Goal: Task Accomplishment & Management: Complete application form

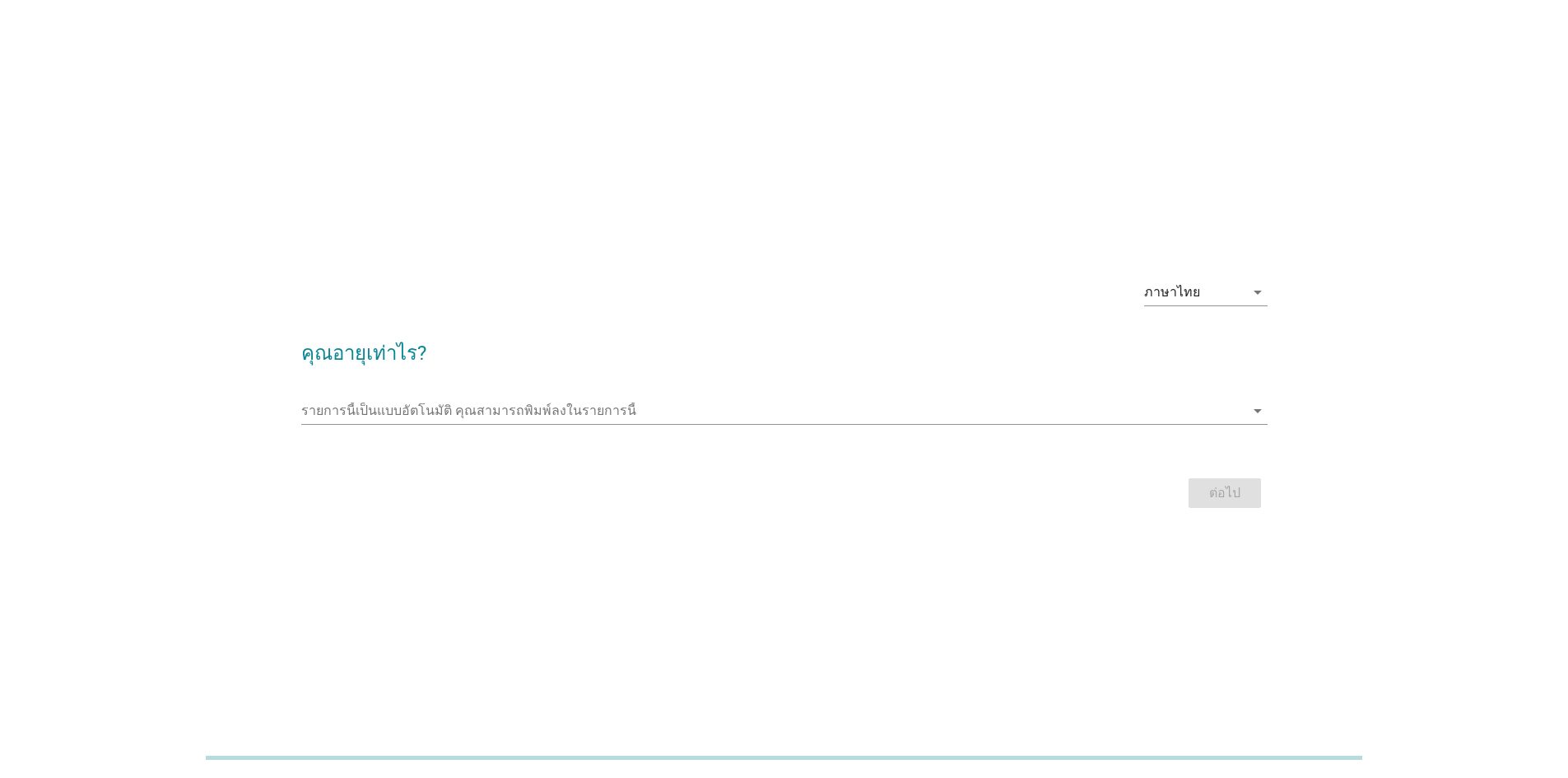
click at [519, 396] on div "รายการนี้เป็นแบบอัตโนมัติ [PERSON_NAME]พิมพ์ลงในรายการนี้ arrow_drop_down" at bounding box center [785, 414] width 967 height 53
click at [522, 405] on input "รายการนี้เป็นแบบอัตโนมัติ คุณสามารถพิมพ์ลงในรายการนี้" at bounding box center [773, 411] width 943 height 26
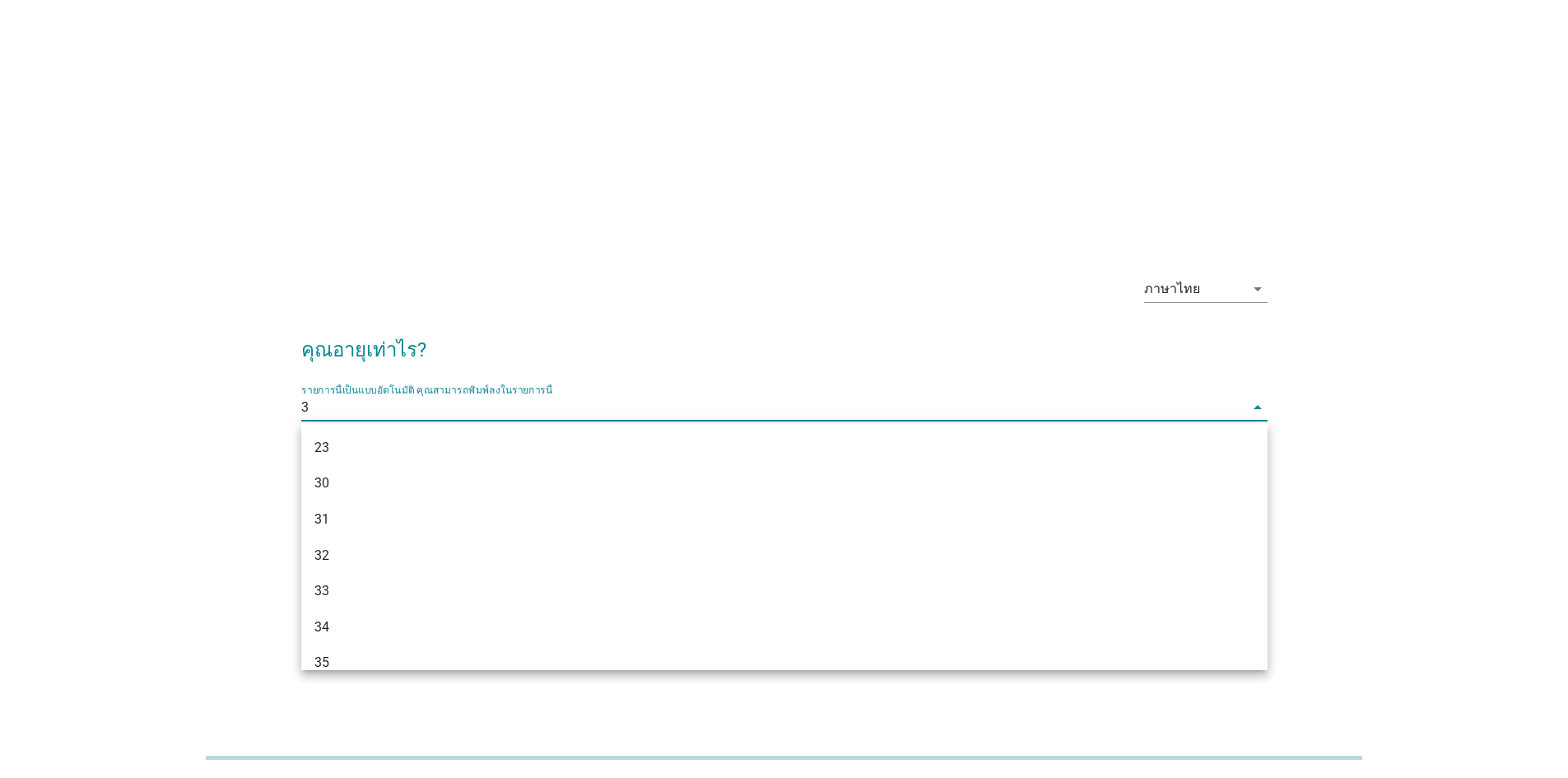
type input "30"
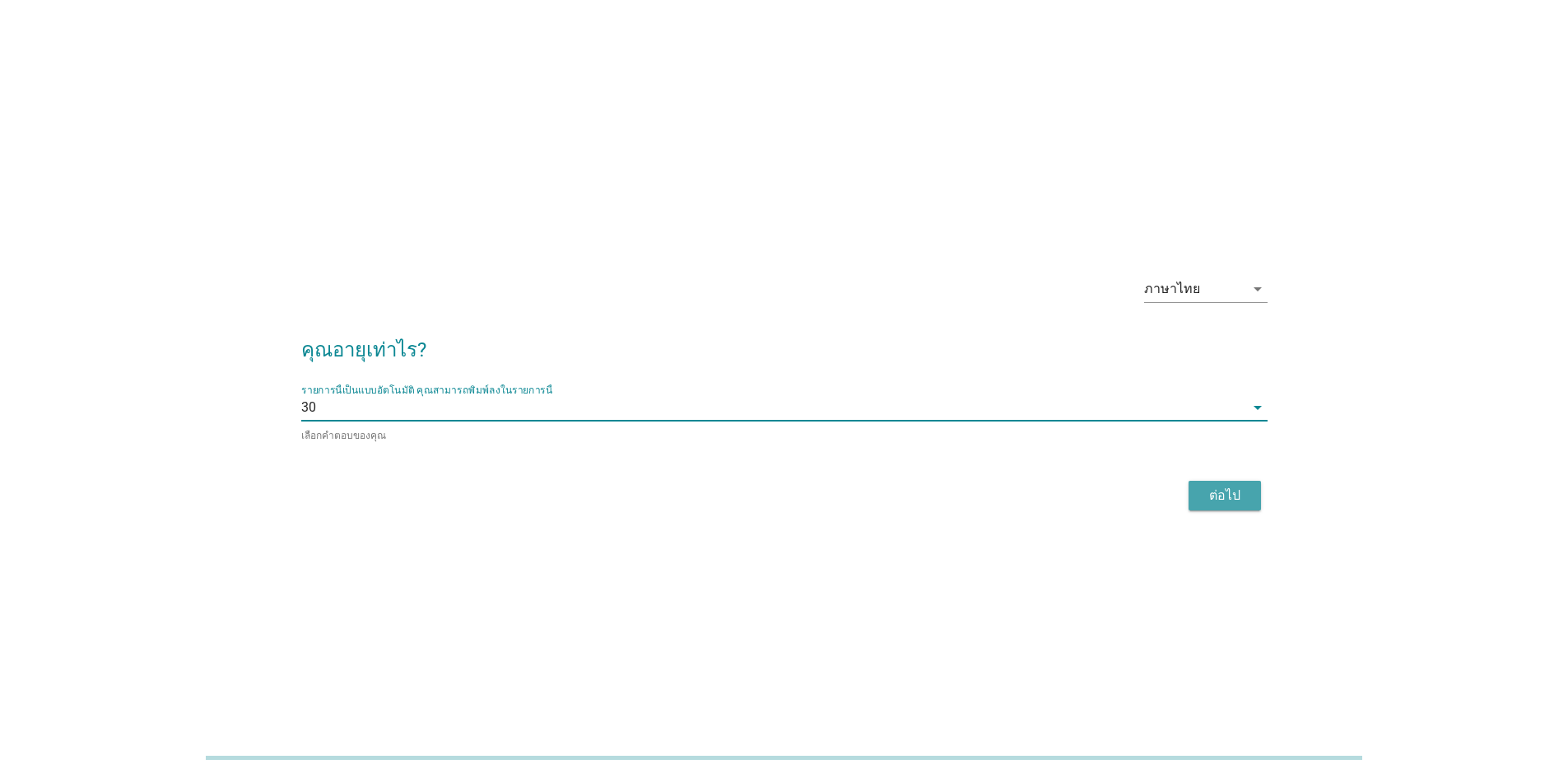
click at [1202, 493] on div "ต่อไป" at bounding box center [1224, 496] width 46 height 20
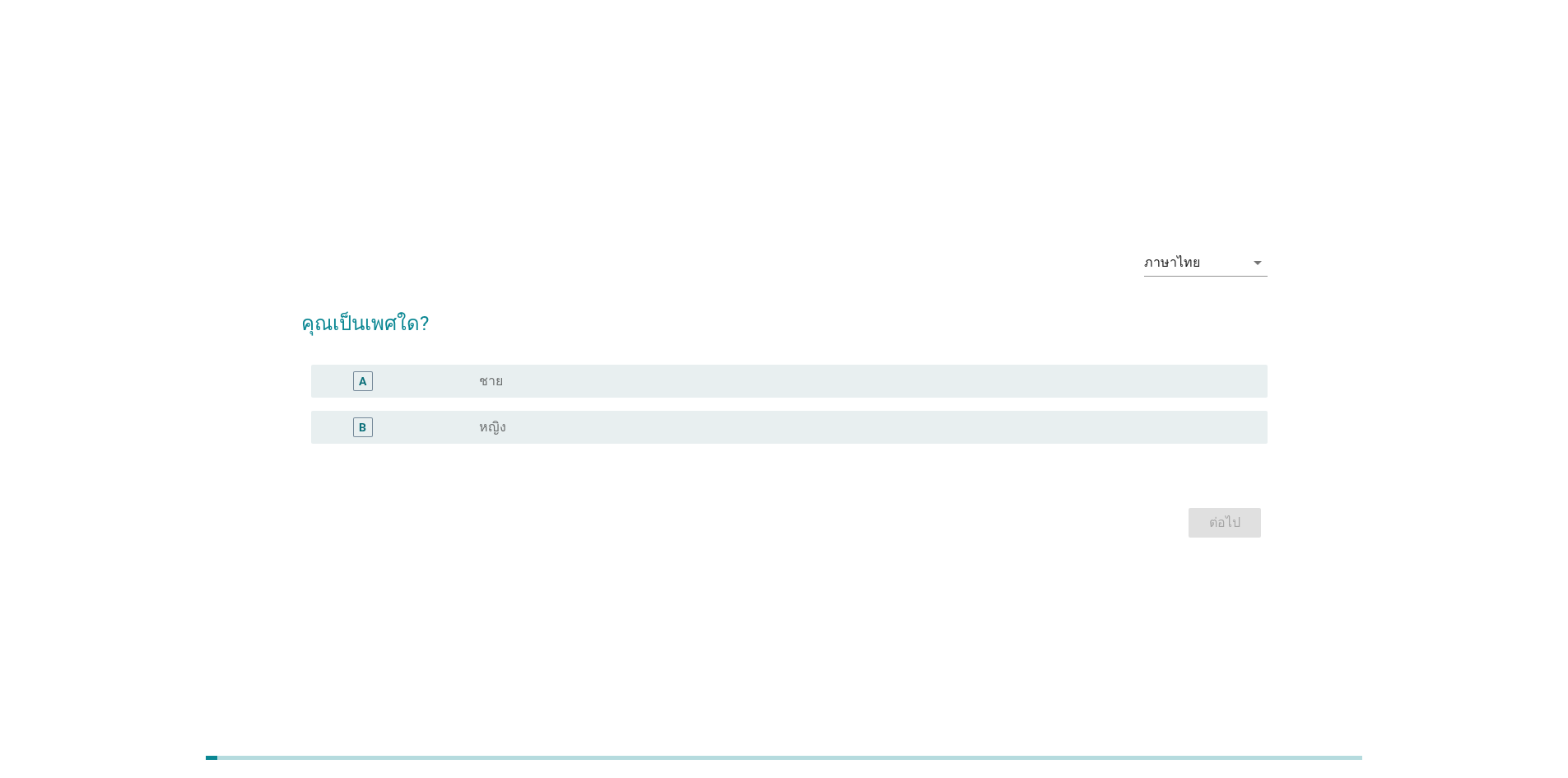
click at [518, 439] on div "B radio_button_unchecked หญิง" at bounding box center [789, 427] width 957 height 33
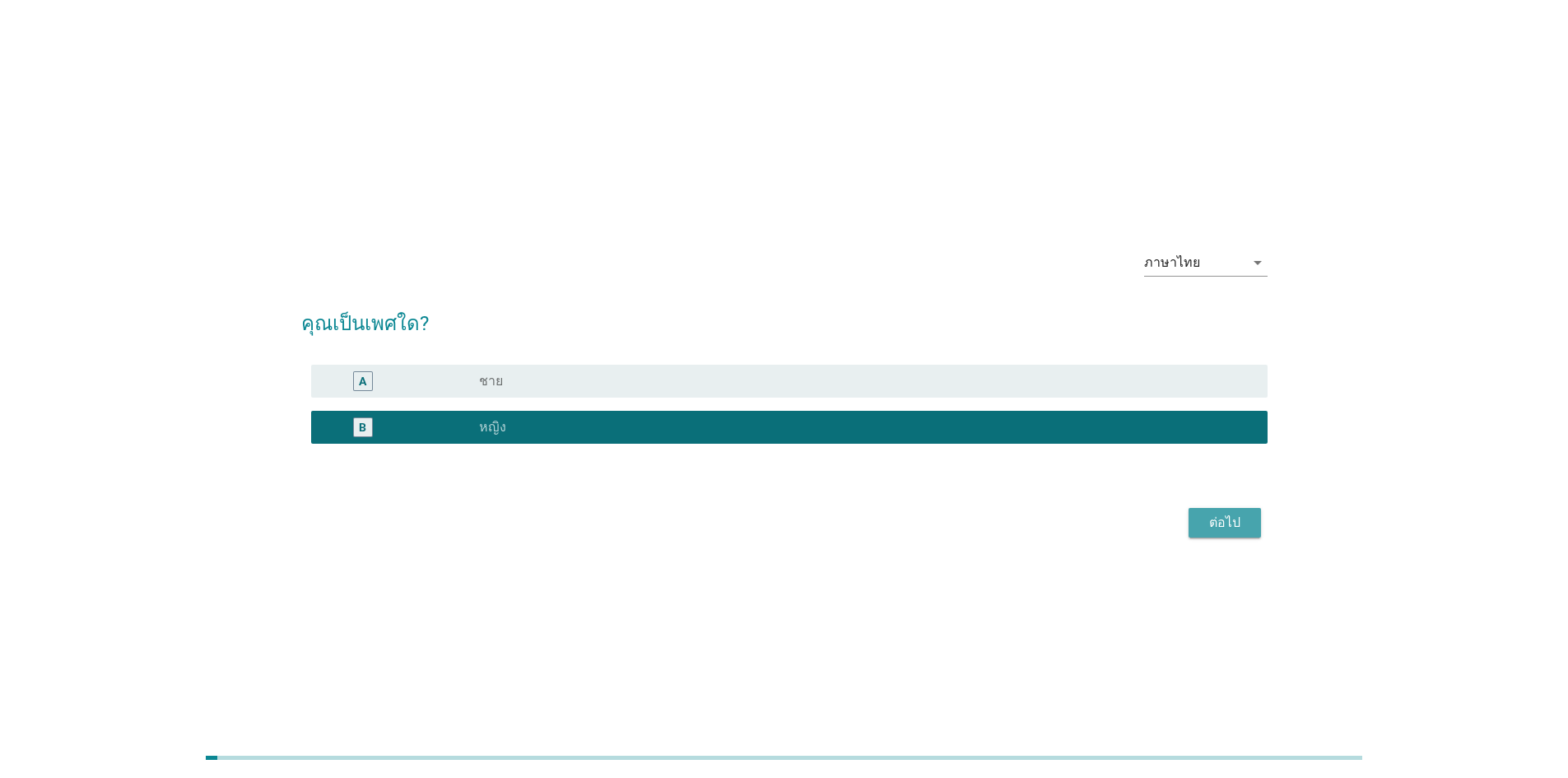
click at [1212, 535] on button "ต่อไป" at bounding box center [1225, 522] width 72 height 30
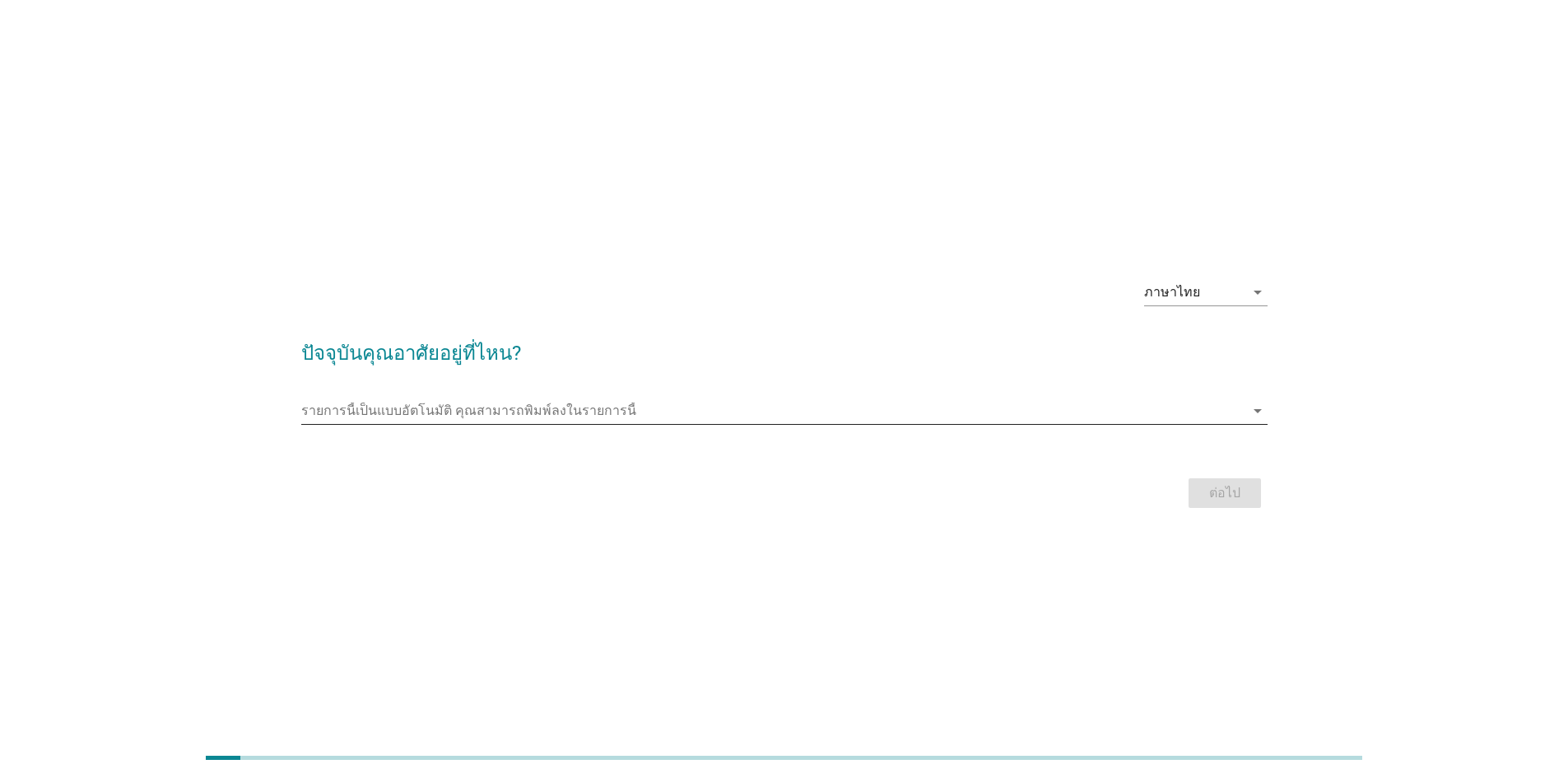
click at [450, 414] on input "รายการนี้เป็นแบบอัตโนมัติ คุณสามารถพิมพ์ลงในรายการนี้" at bounding box center [773, 411] width 943 height 26
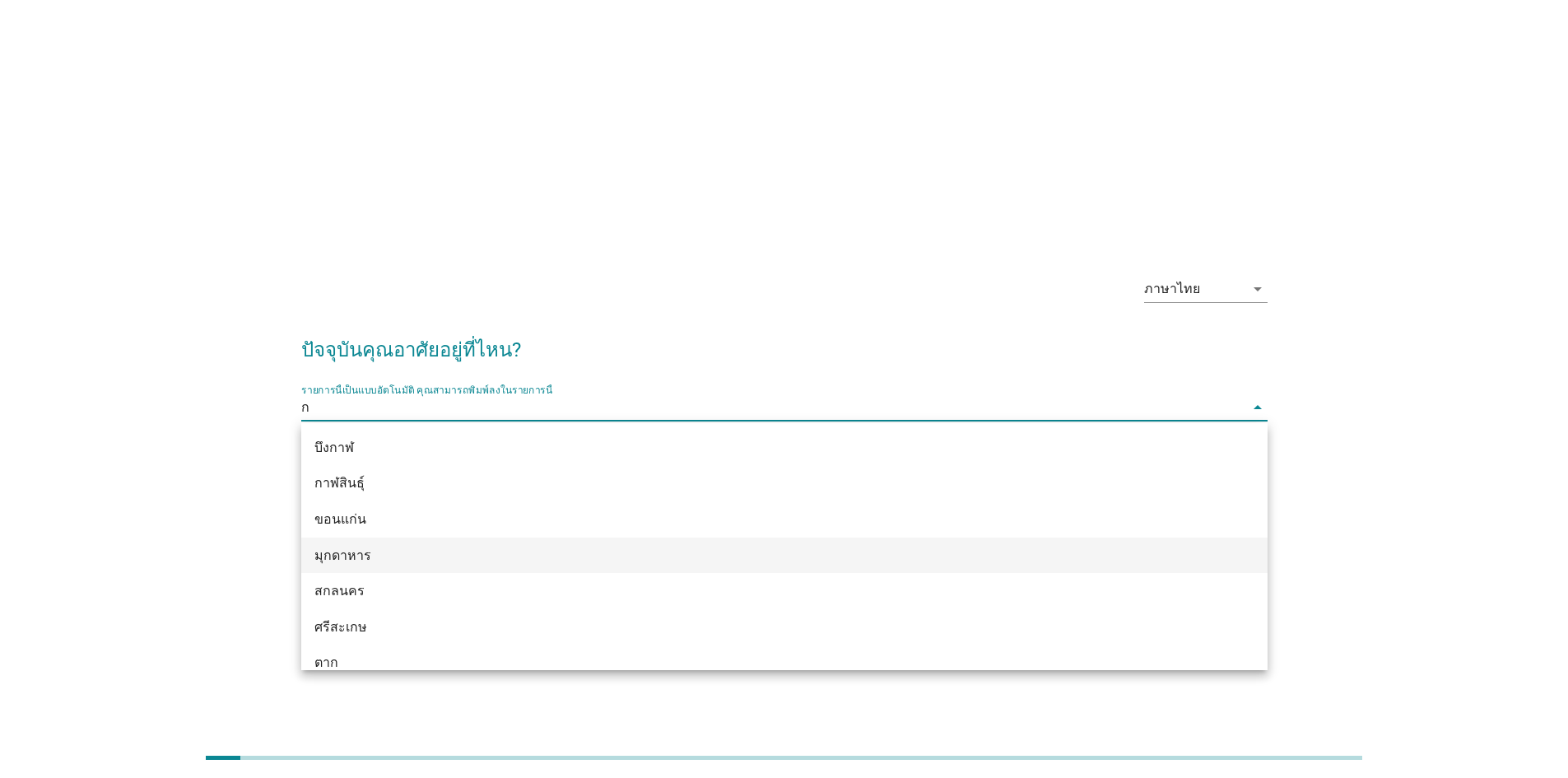
type input "กร"
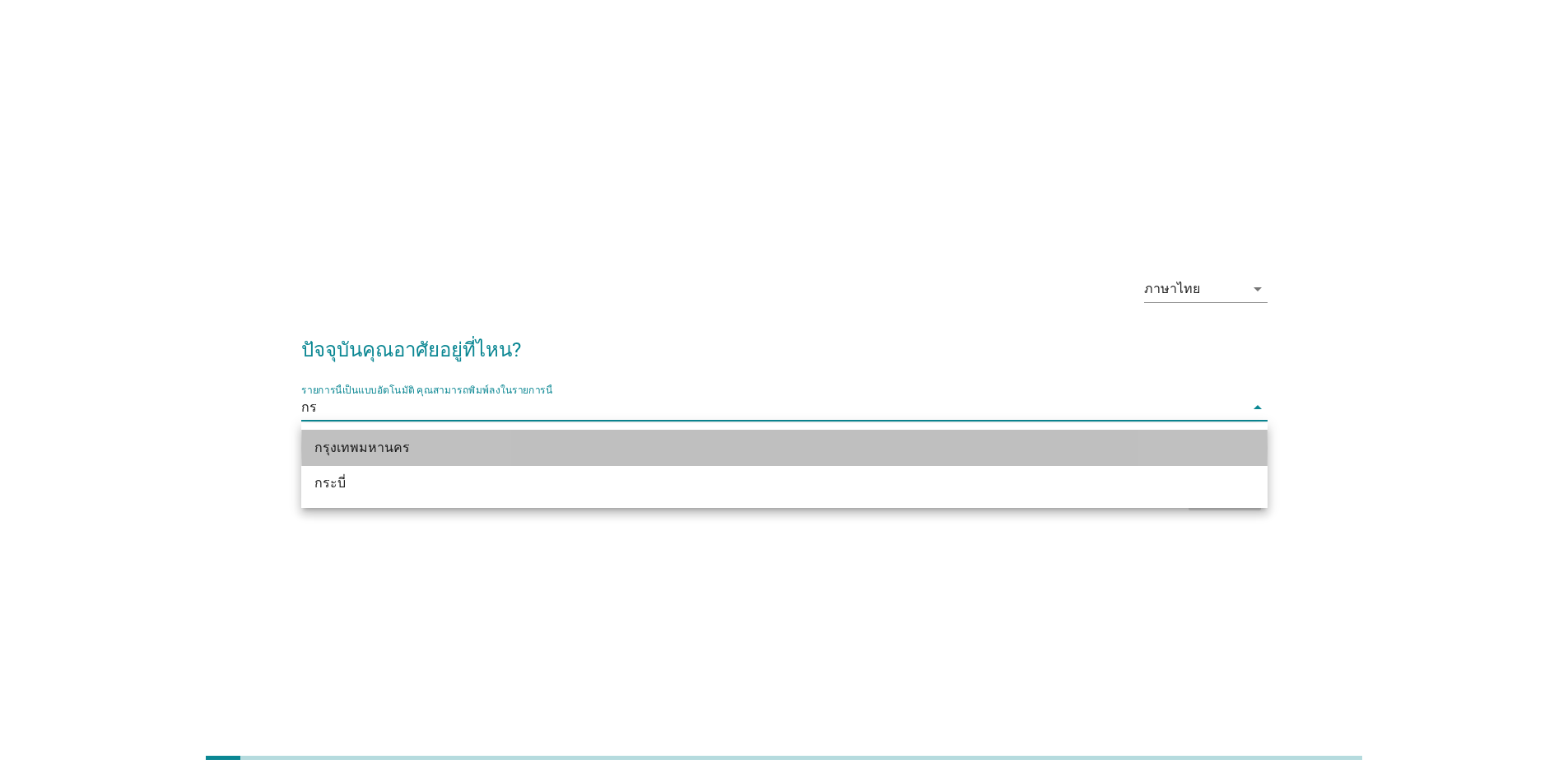
click at [379, 455] on div "กรุงเทพมหานคร" at bounding box center [745, 448] width 862 height 20
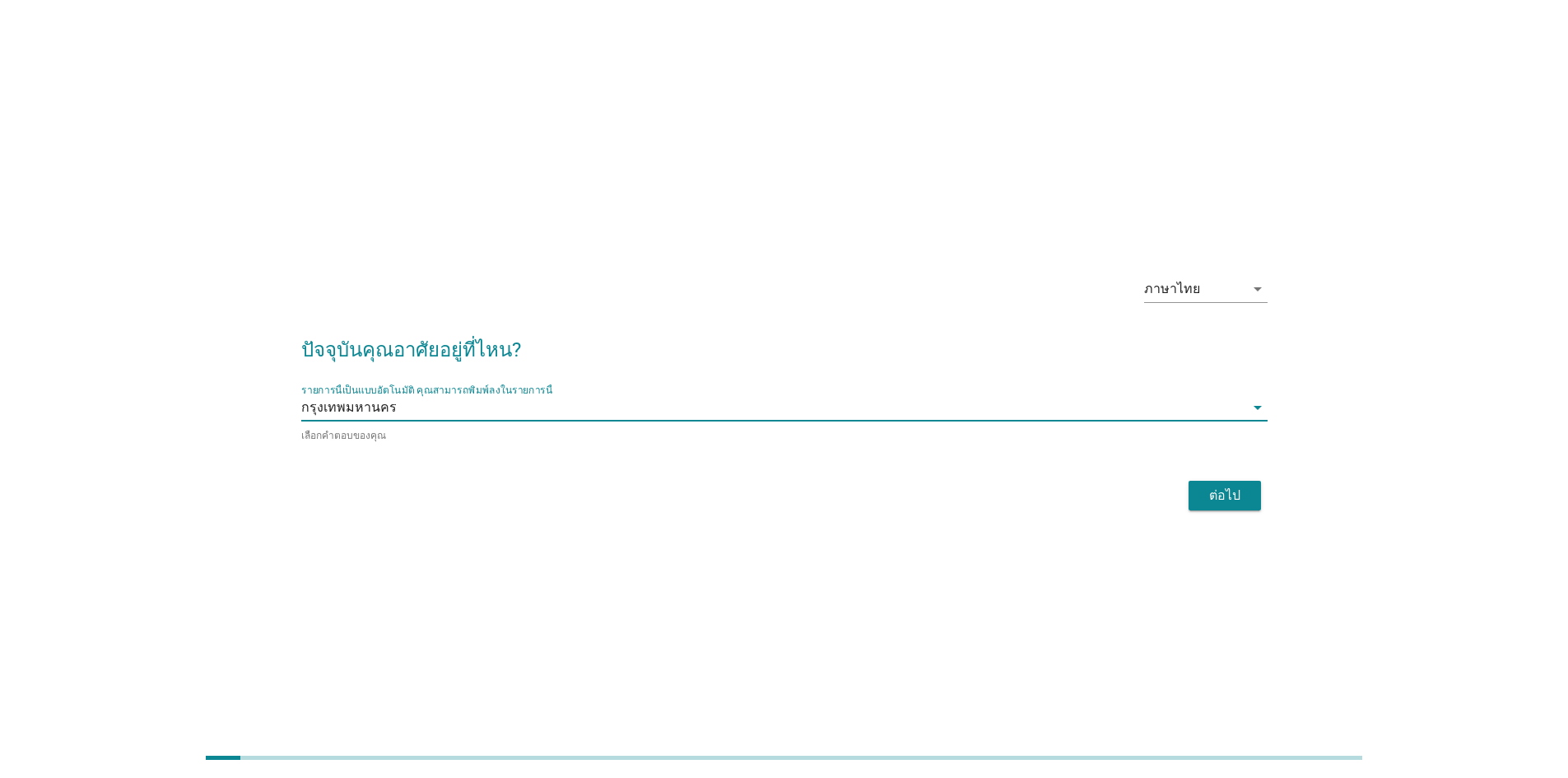
click at [1228, 483] on button "ต่อไป" at bounding box center [1225, 495] width 72 height 30
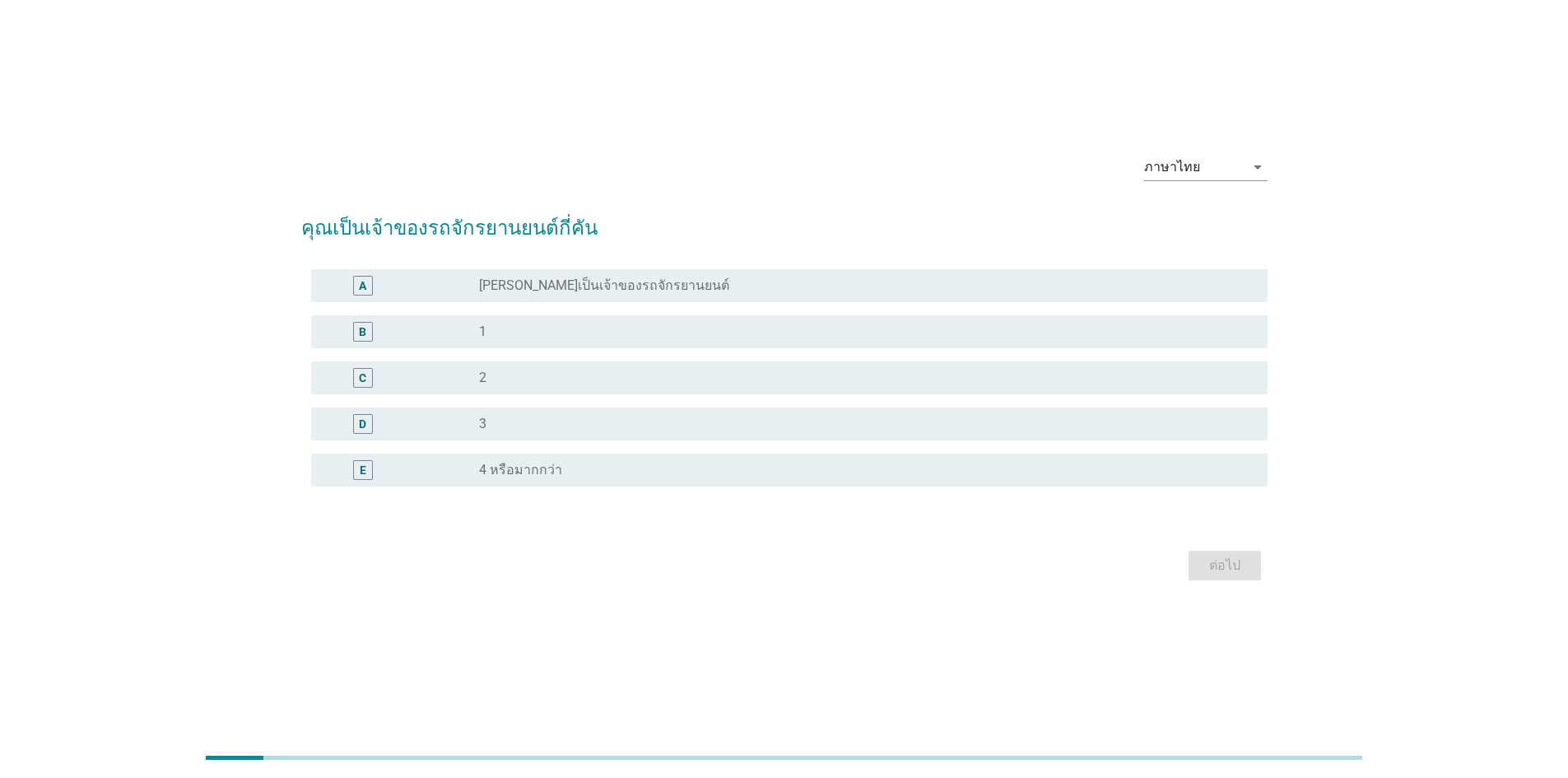
scroll to position [41, 0]
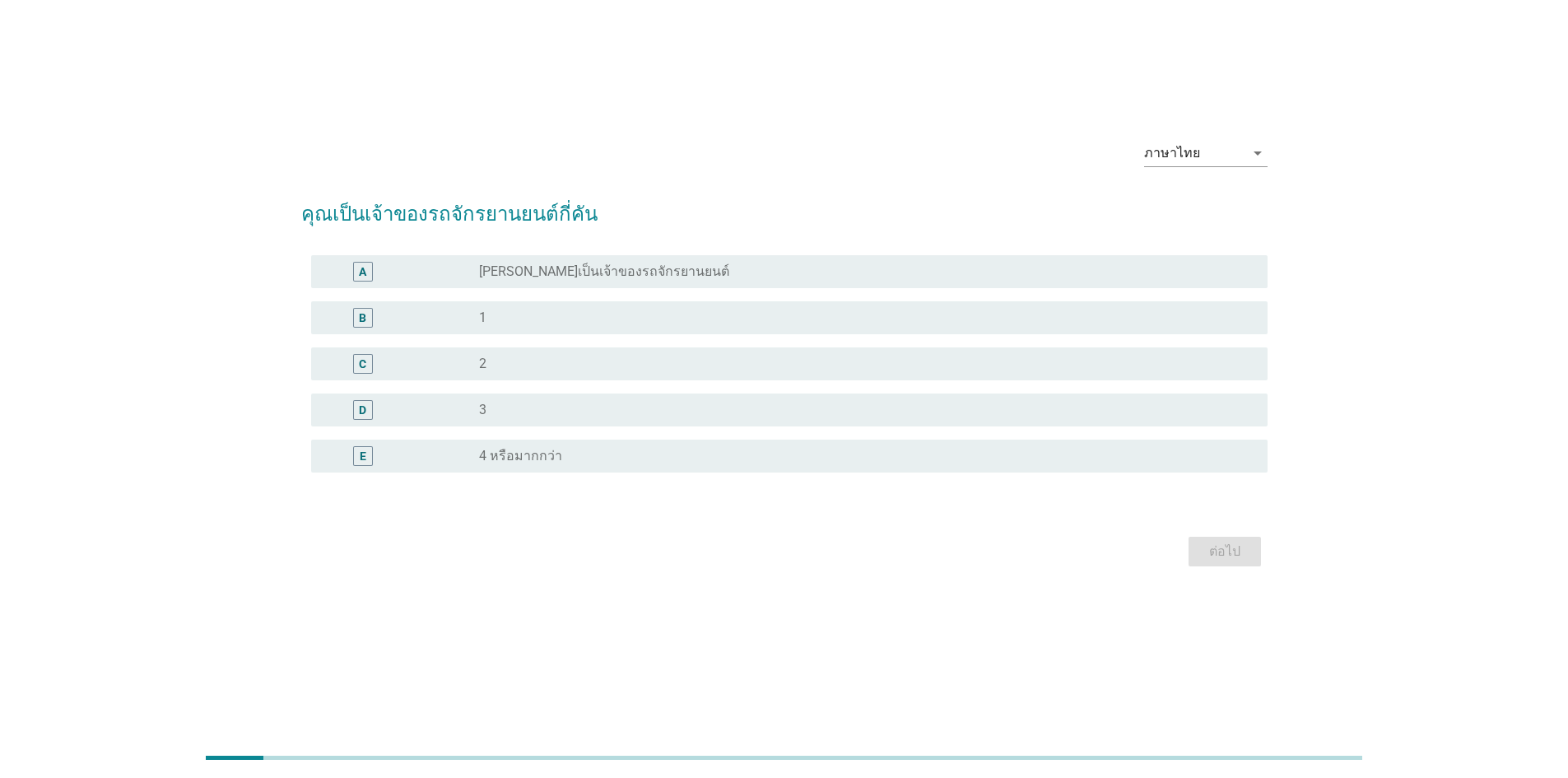
click at [477, 318] on div "B" at bounding box center [401, 318] width 155 height 20
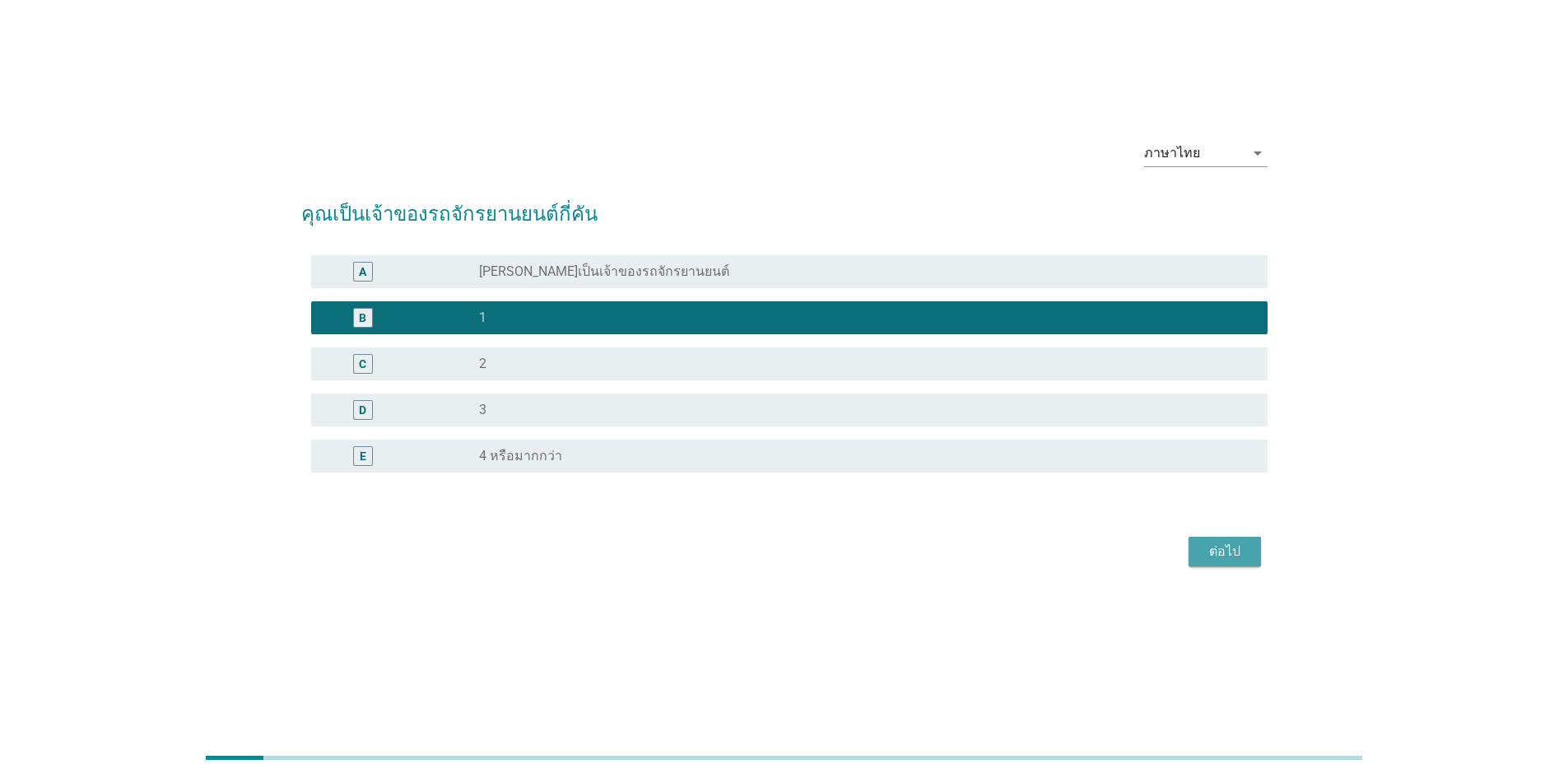
click at [1227, 550] on div "ต่อไป" at bounding box center [1224, 552] width 46 height 20
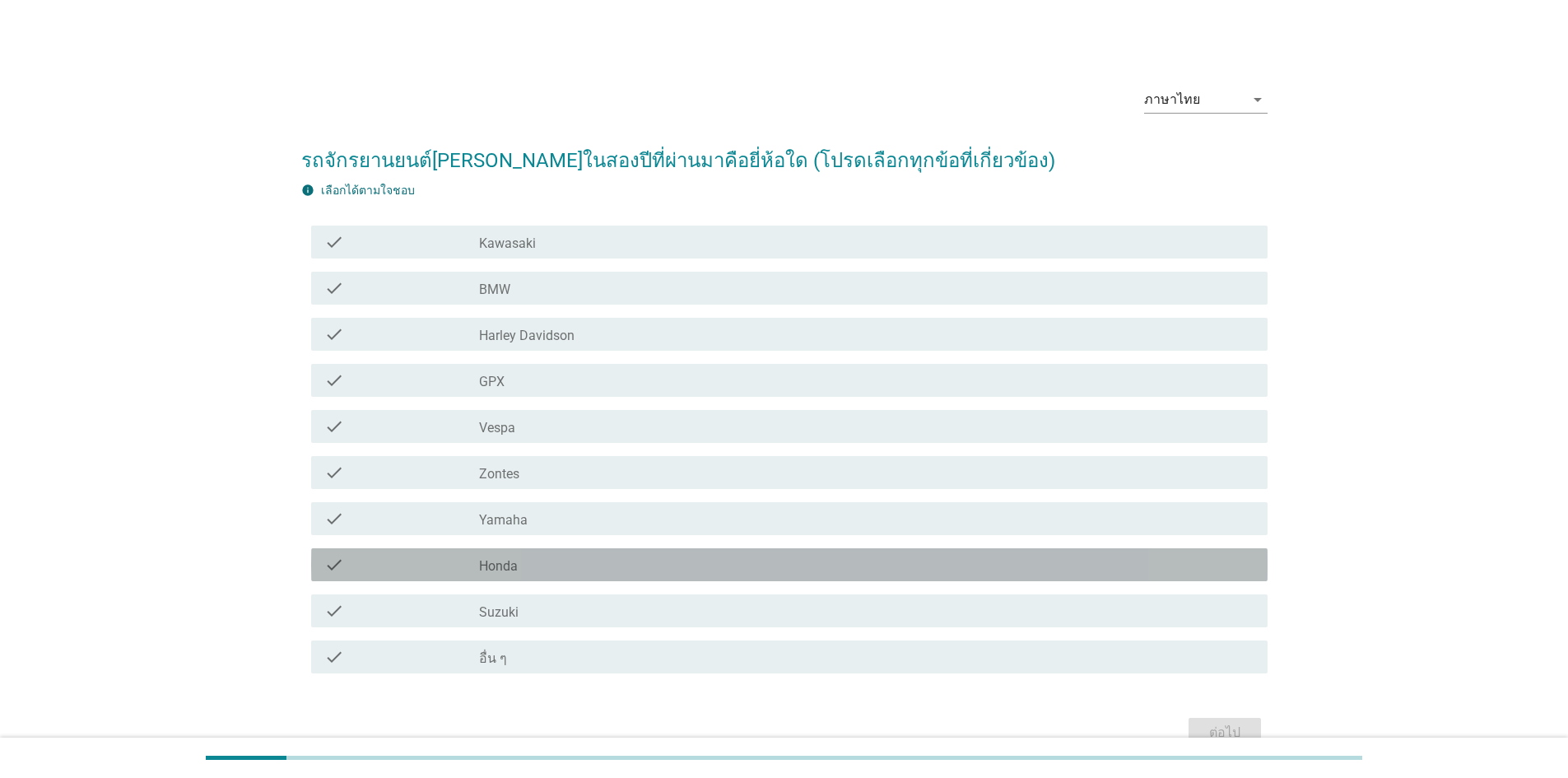
click at [461, 572] on div "check" at bounding box center [401, 565] width 155 height 20
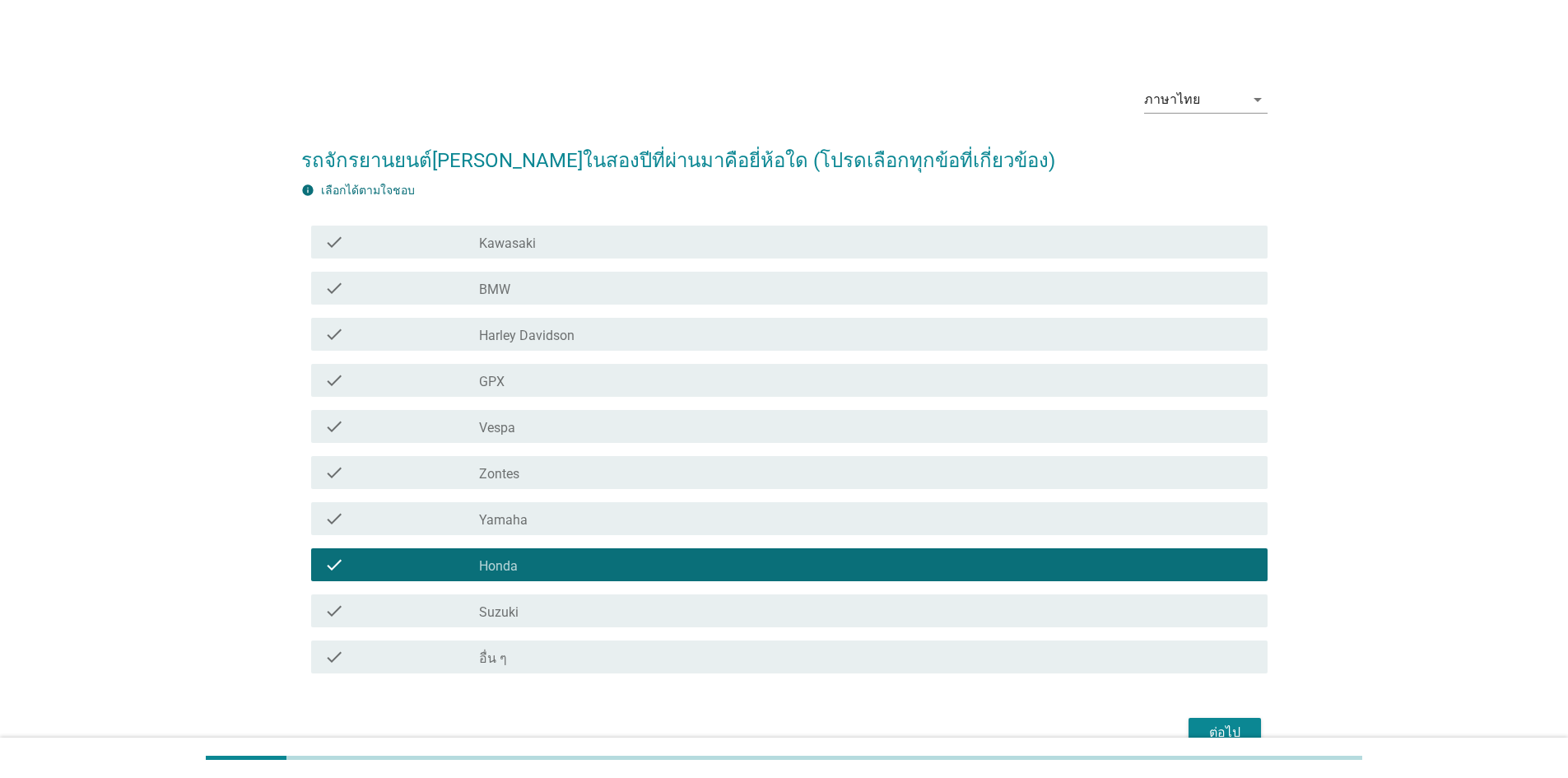
click at [1211, 721] on button "ต่อไป" at bounding box center [1225, 733] width 72 height 30
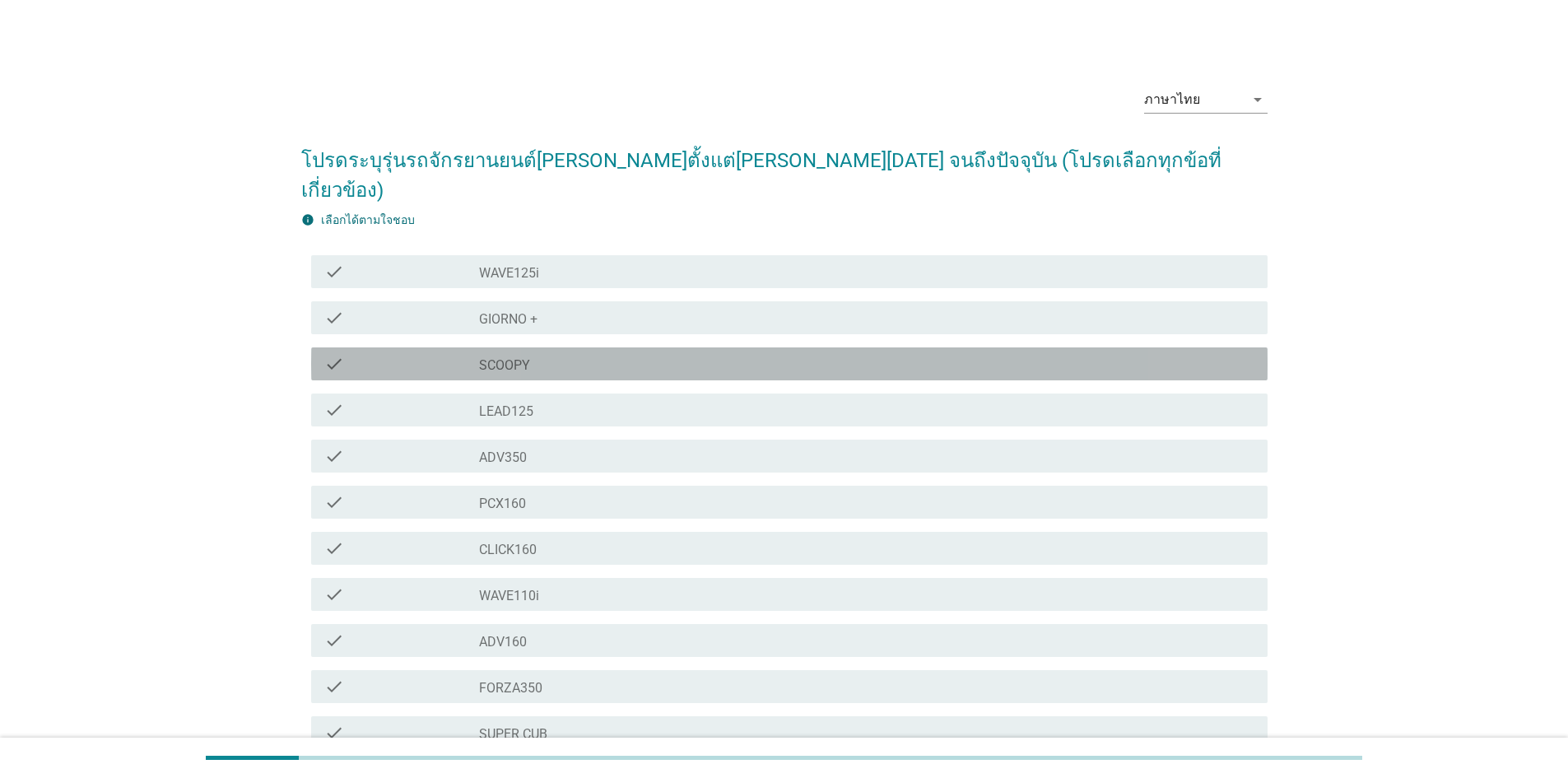
click at [572, 354] on div "check_box_outline_blank SCOOPY" at bounding box center [867, 364] width 776 height 20
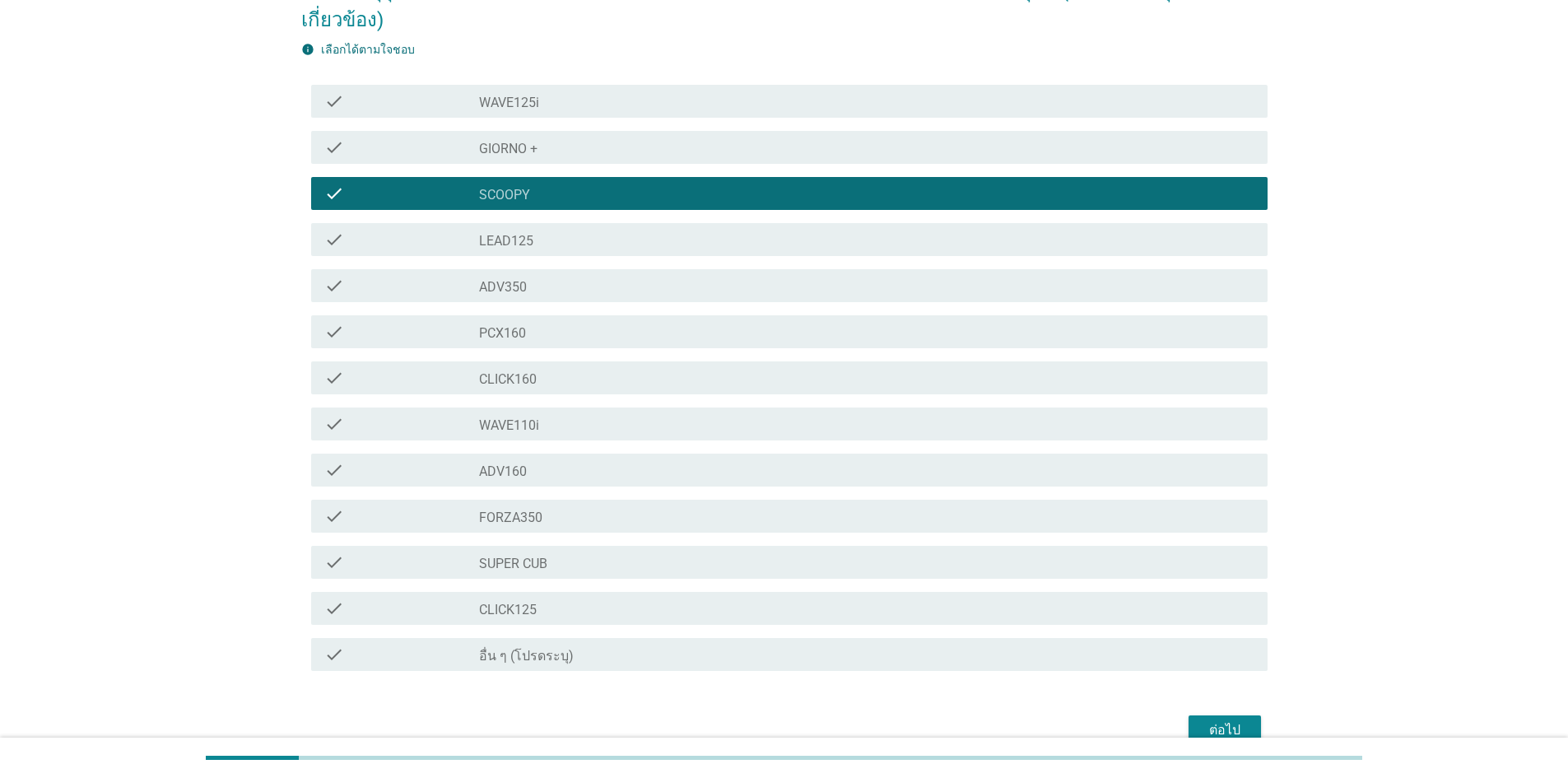
scroll to position [226, 0]
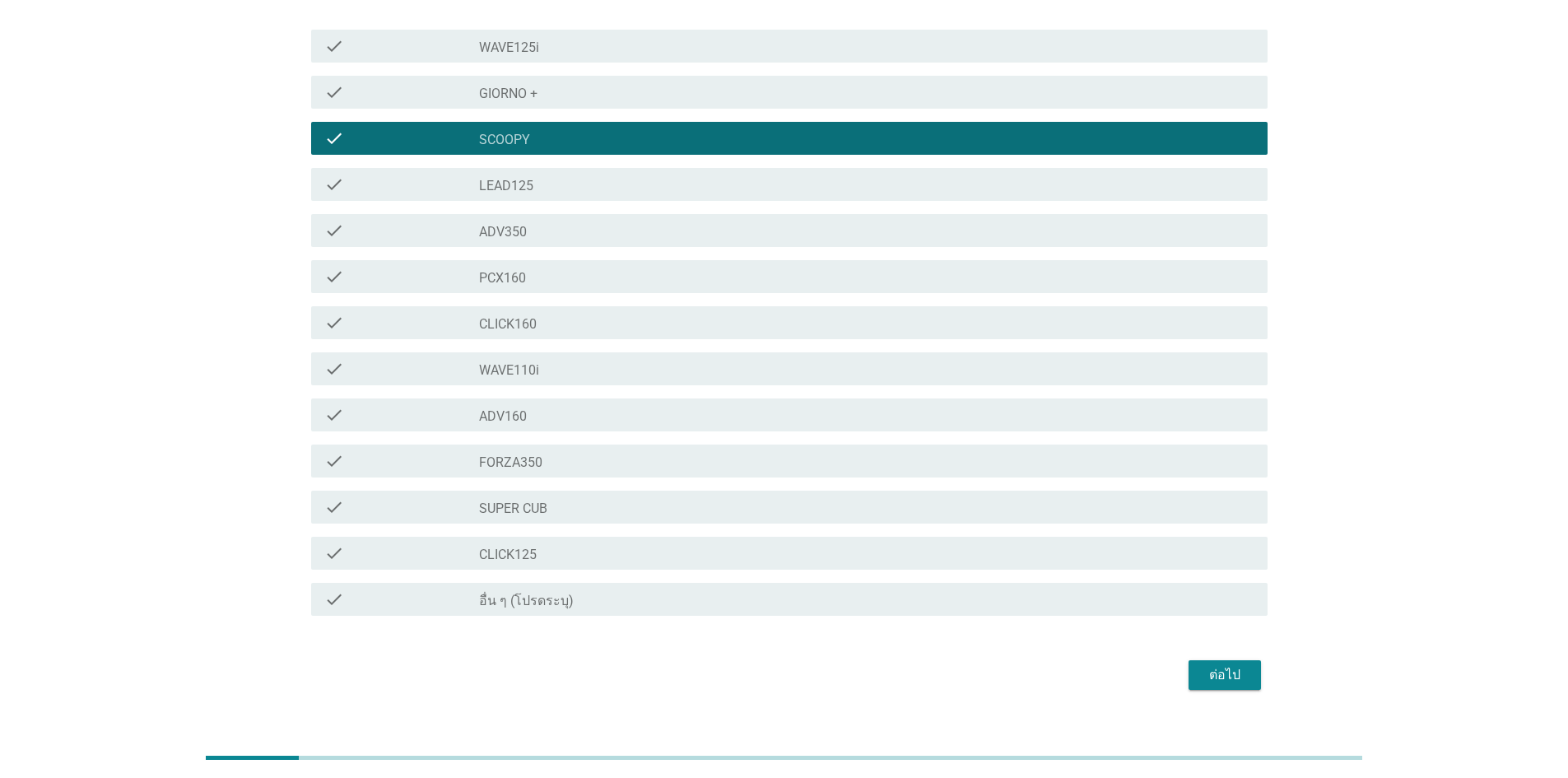
click at [1240, 665] on div "ต่อไป" at bounding box center [1224, 675] width 46 height 20
